Goal: Navigation & Orientation: Go to known website

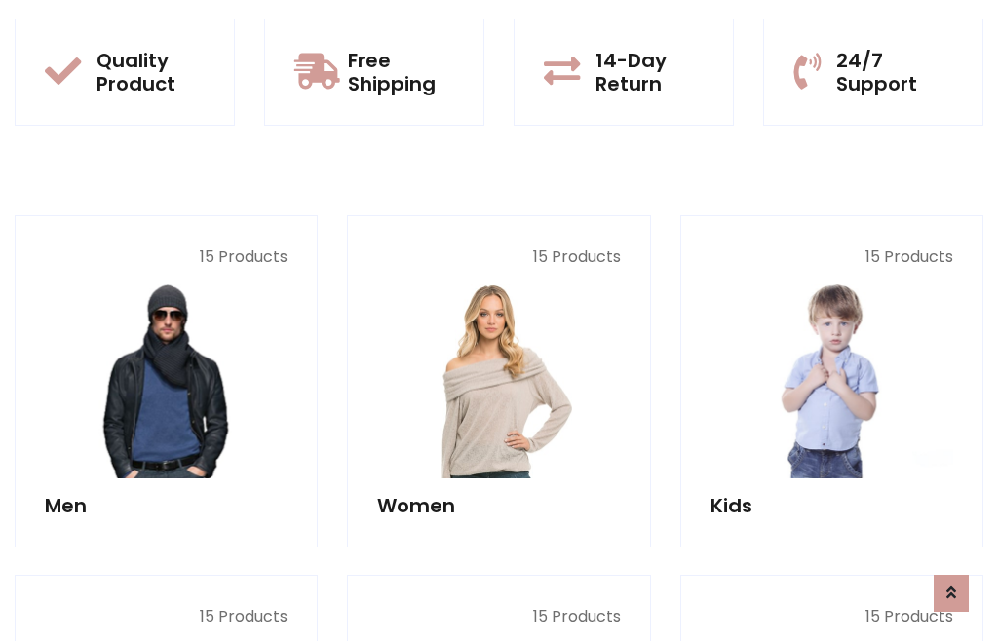
scroll to position [99, 0]
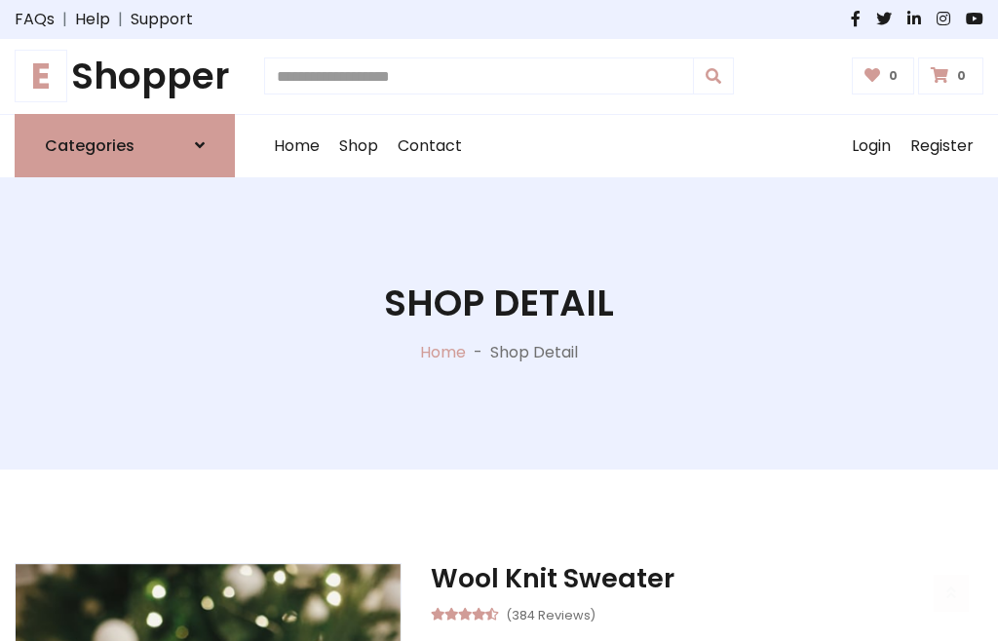
click at [125, 76] on h1 "E Shopper" at bounding box center [125, 77] width 220 height 44
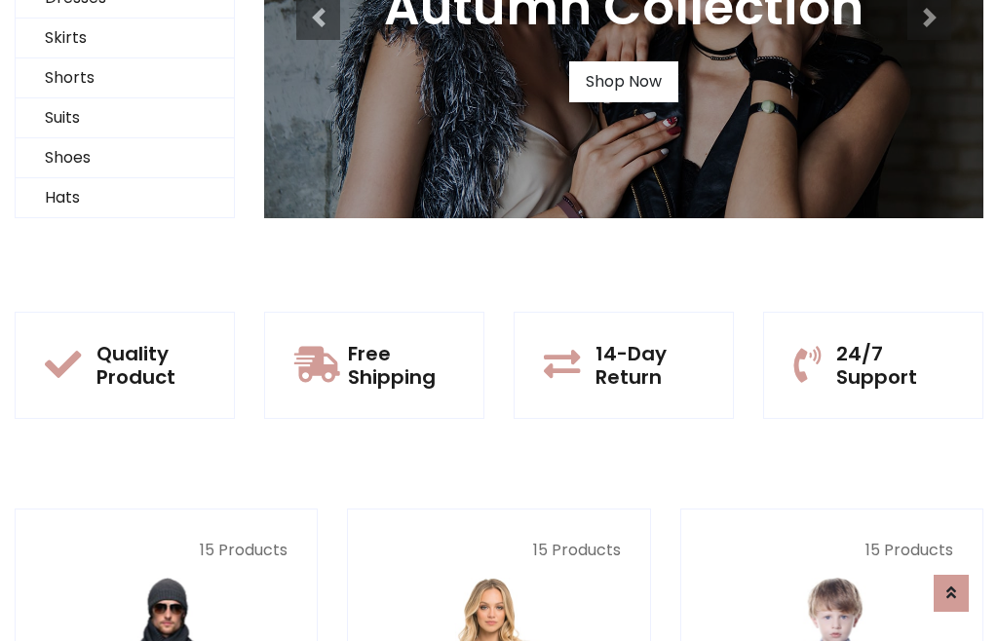
scroll to position [188, 0]
